Goal: Register for event/course

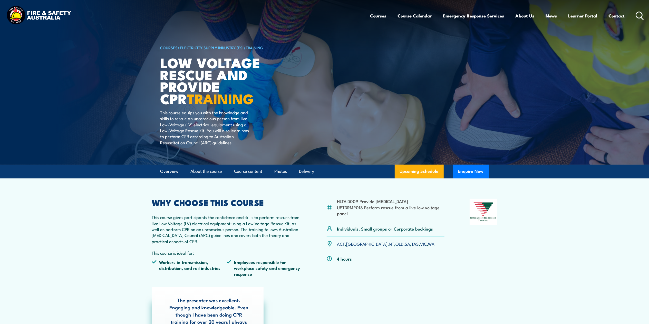
click at [353, 241] on link "[GEOGRAPHIC_DATA]" at bounding box center [366, 243] width 41 height 6
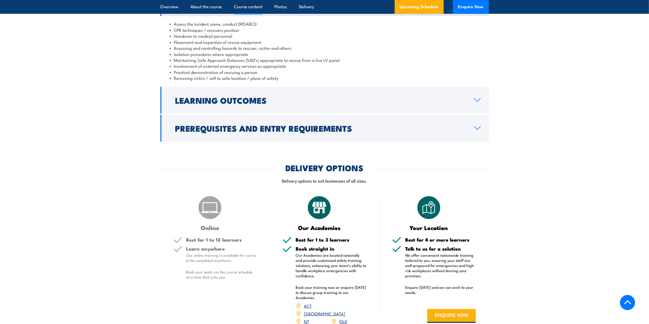
scroll to position [477, 0]
